Goal: Register for event/course

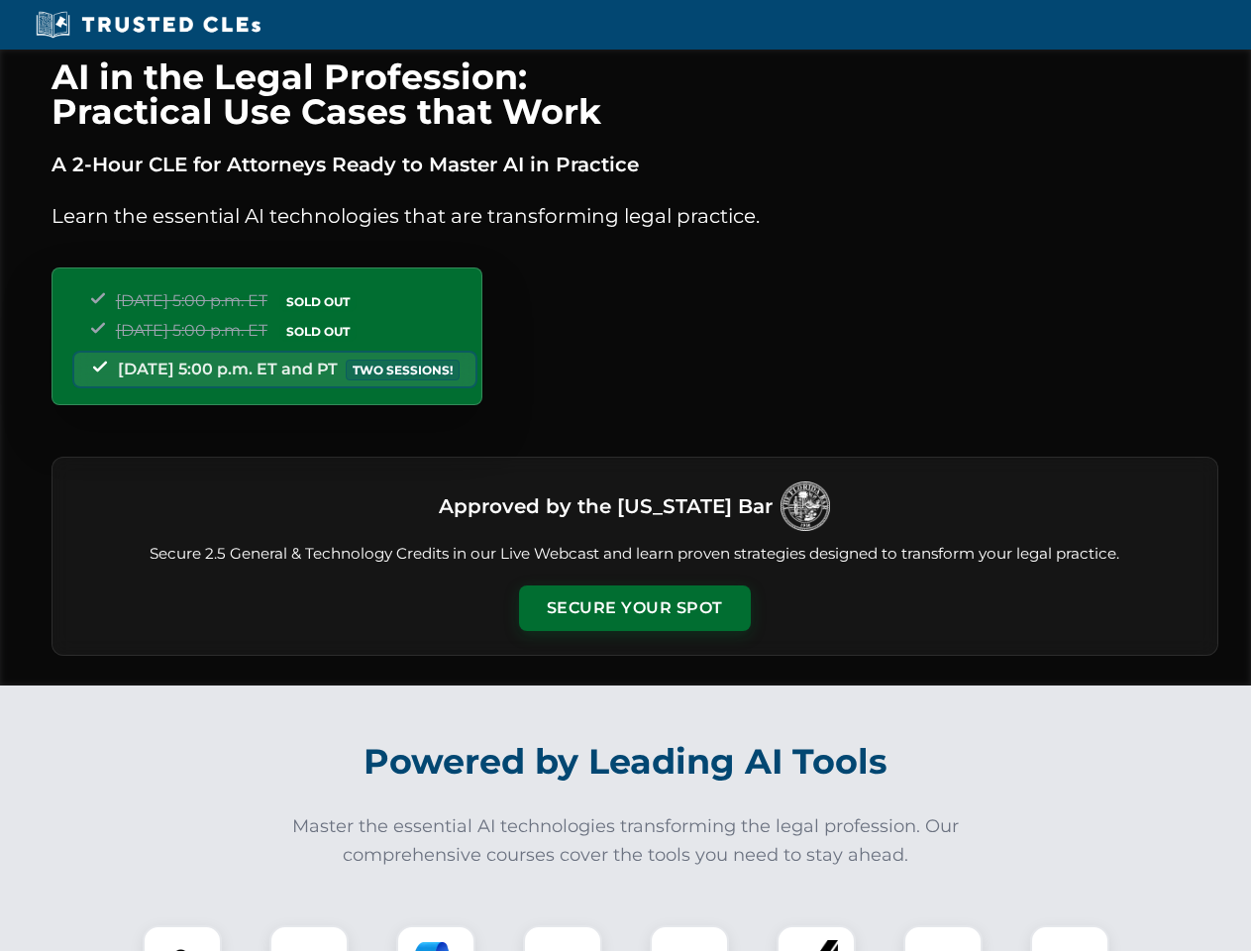
click at [634, 608] on button "Secure Your Spot" at bounding box center [635, 609] width 232 height 46
click at [182, 938] on img at bounding box center [182, 964] width 57 height 57
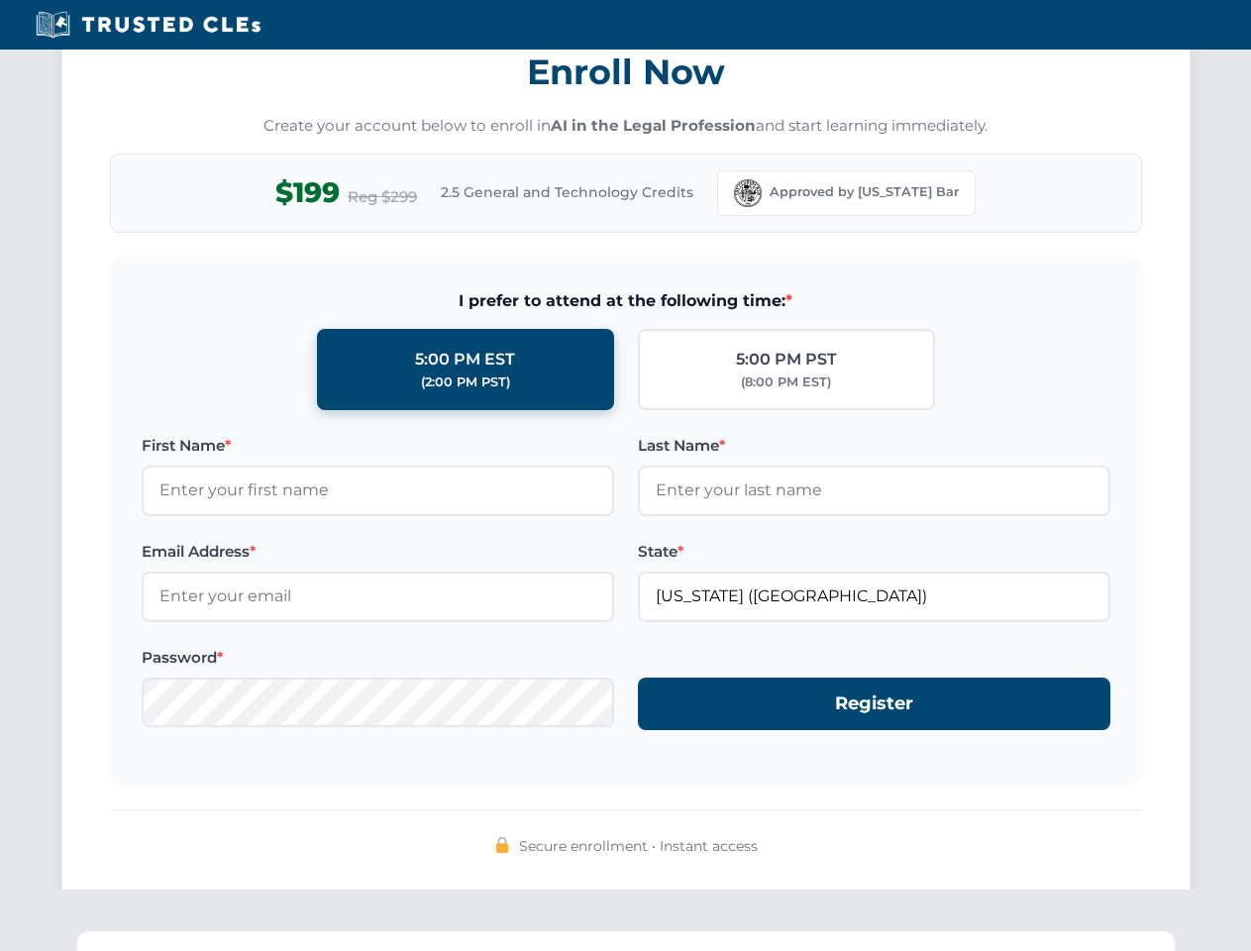
scroll to position [1945, 0]
